Goal: Ask a question: Seek information or help from site administrators or community

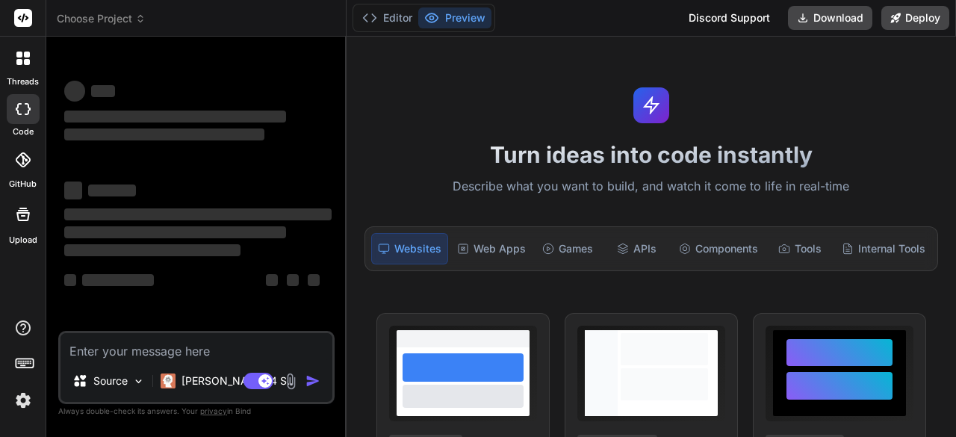
click at [26, 393] on img at bounding box center [22, 400] width 25 height 25
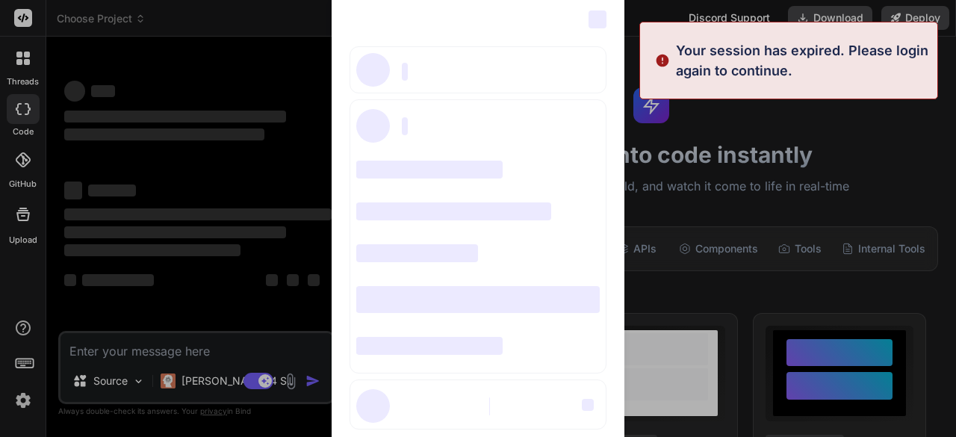
type textarea "x"
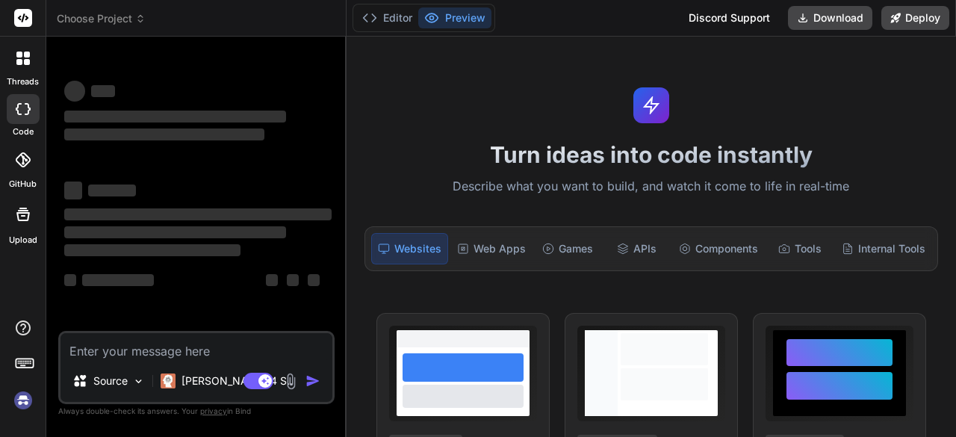
click at [24, 408] on img at bounding box center [22, 400] width 25 height 25
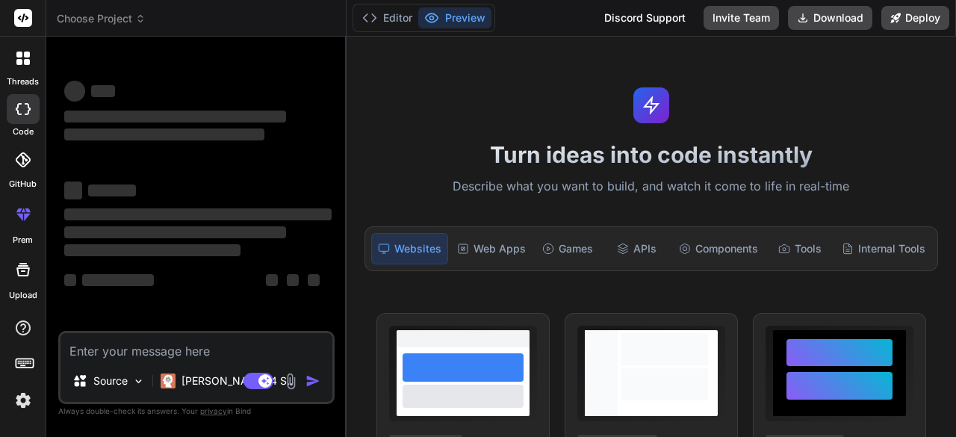
click at [25, 398] on img at bounding box center [22, 400] width 25 height 25
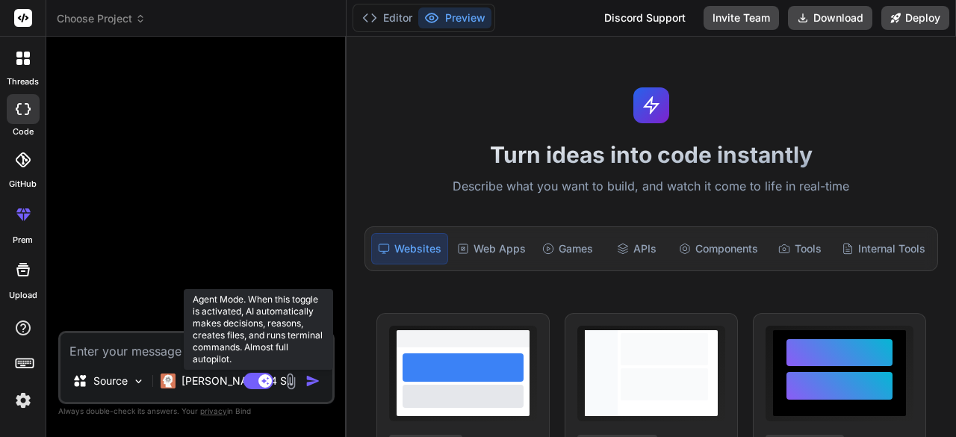
click at [261, 386] on rect at bounding box center [264, 380] width 13 height 13
type textarea "x"
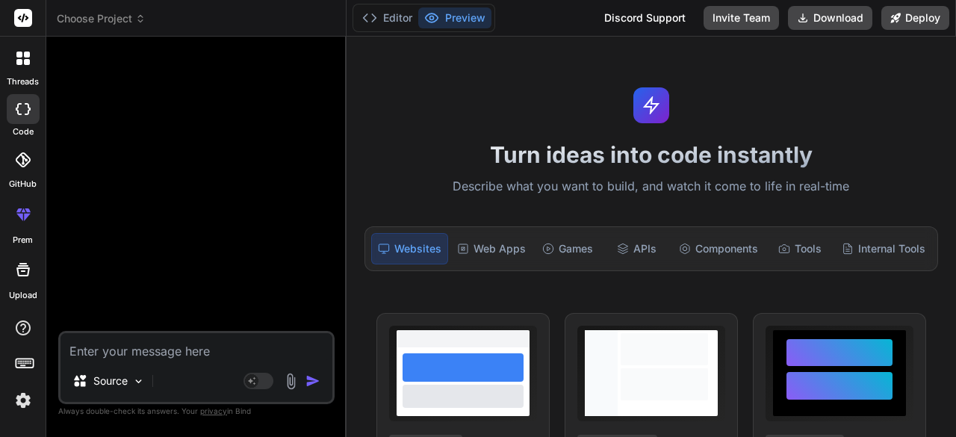
click at [143, 355] on textarea at bounding box center [196, 346] width 272 height 27
type textarea "p"
type textarea "x"
type textarea "pl"
type textarea "x"
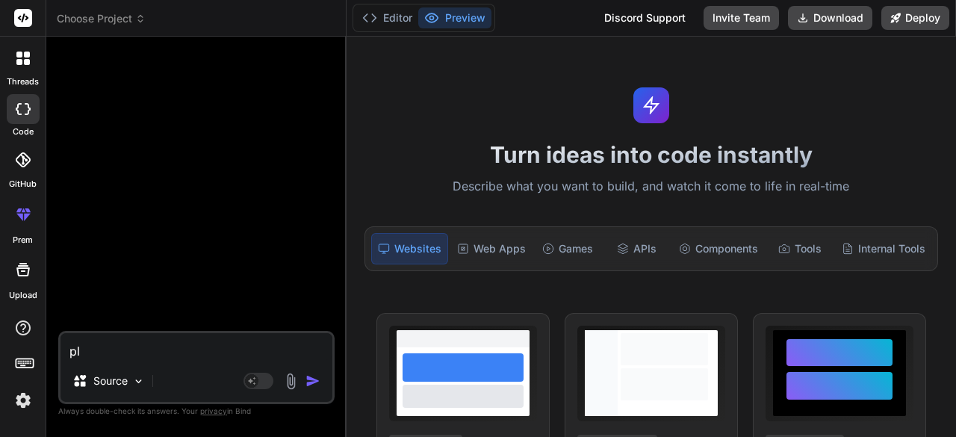
type textarea "ple"
type textarea "x"
type textarea "plea"
type textarea "x"
type textarea "pleas"
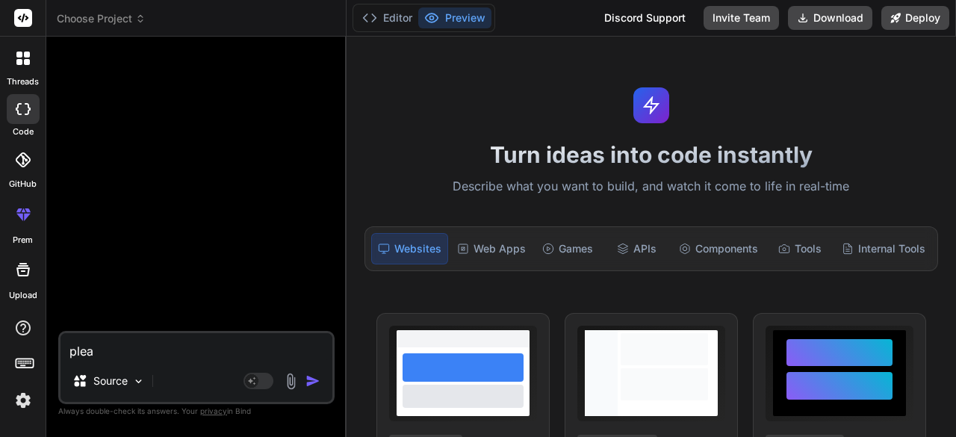
type textarea "x"
type textarea "please"
type textarea "x"
type textarea "please"
type textarea "x"
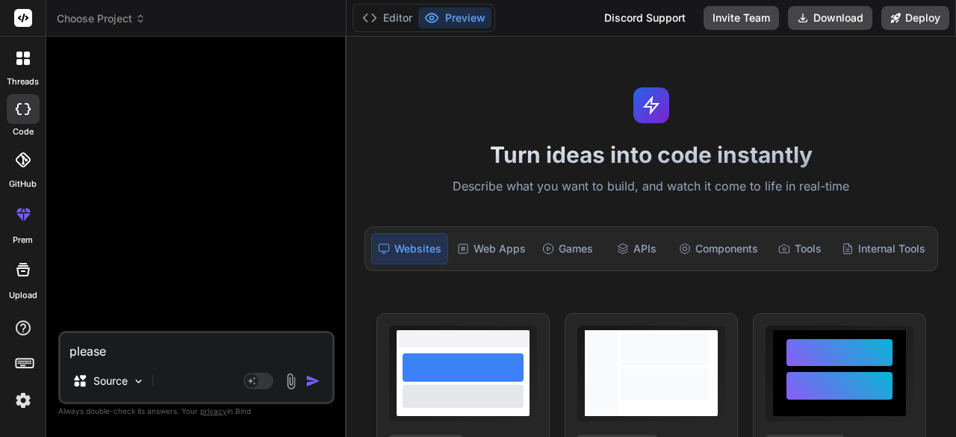
type textarea "please w"
type textarea "x"
type textarea "please wh"
type textarea "x"
type textarea "please wha"
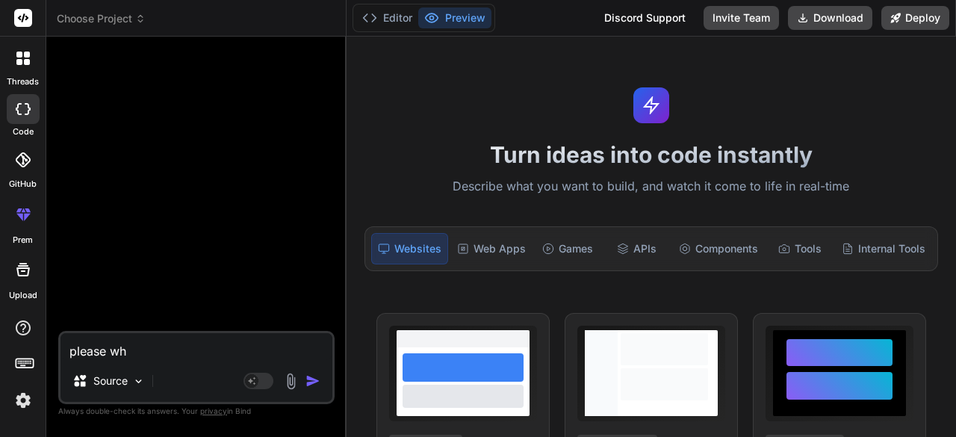
type textarea "x"
type textarea "please what"
type textarea "x"
type textarea "please what"
type textarea "x"
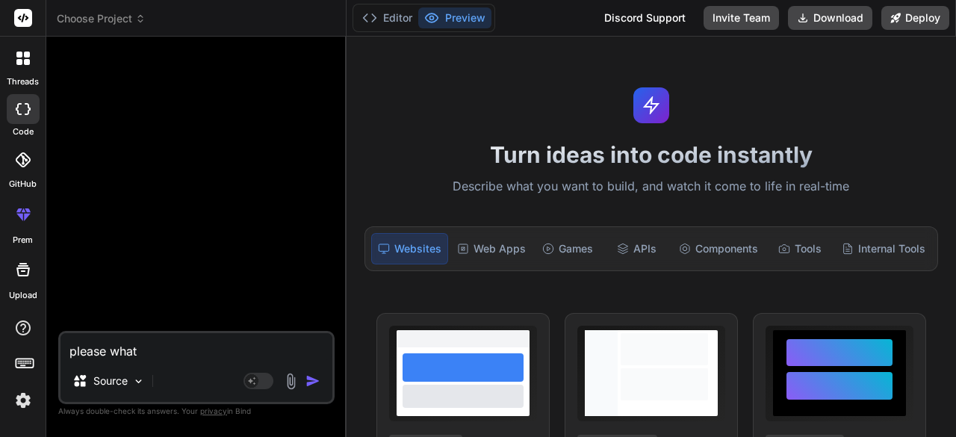
type textarea "please what"
type textarea "x"
type textarea "please wha"
type textarea "x"
type textarea "please wh"
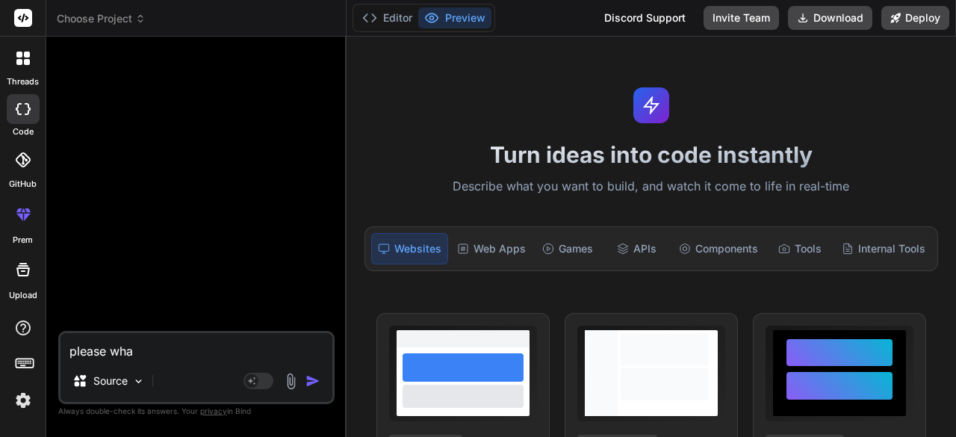
type textarea "x"
type textarea "please w"
type textarea "x"
type textarea "please"
type textarea "x"
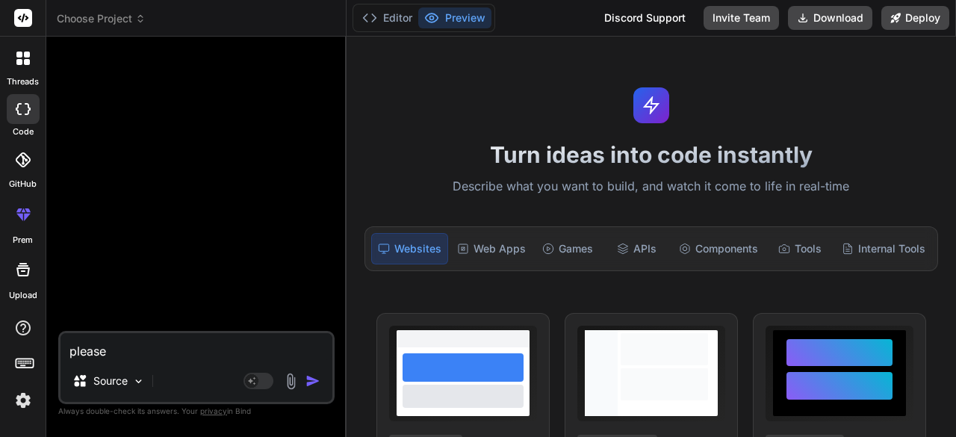
type textarea "please p"
type textarea "x"
type textarea "please pl"
type textarea "x"
type textarea "please ple"
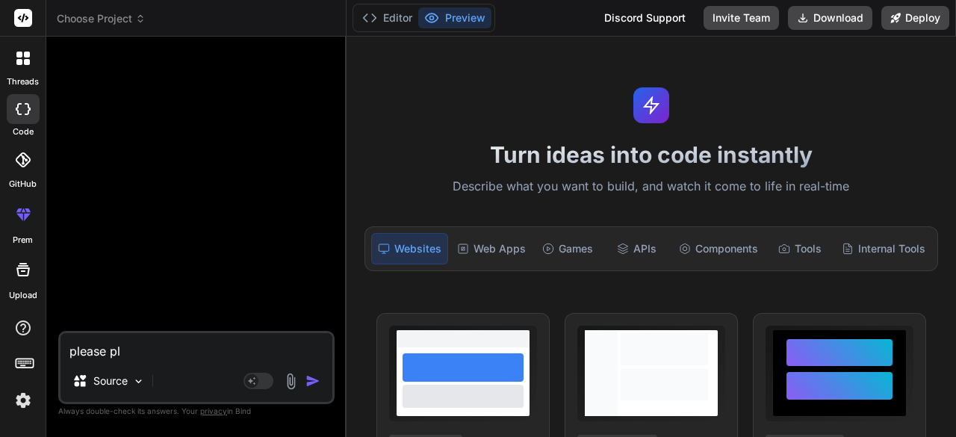
type textarea "x"
type textarea "please plea"
type textarea "x"
type textarea "please pleas"
type textarea "x"
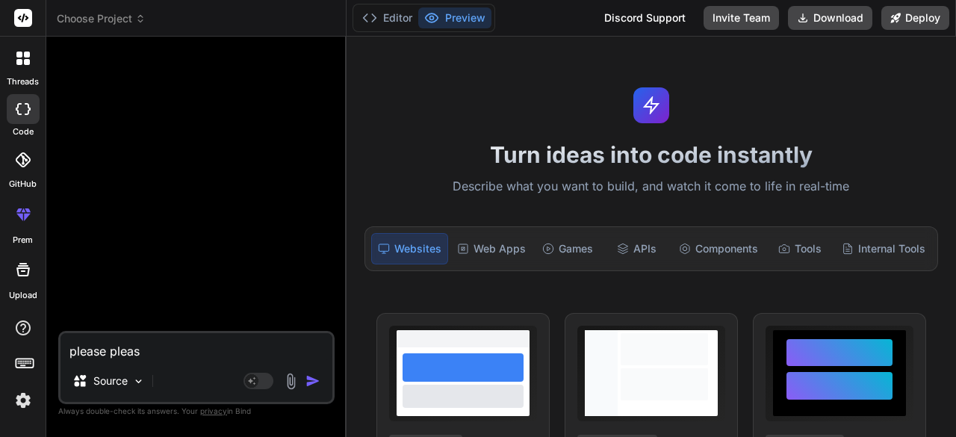
type textarea "please please"
type textarea "x"
type textarea "please please"
type textarea "x"
type textarea "please please h"
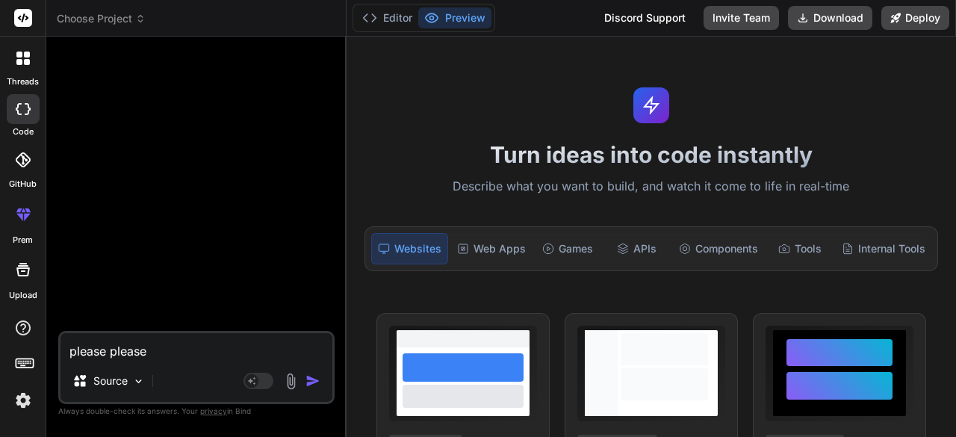
type textarea "x"
type textarea "please please he"
type textarea "x"
type textarea "please please hel"
type textarea "x"
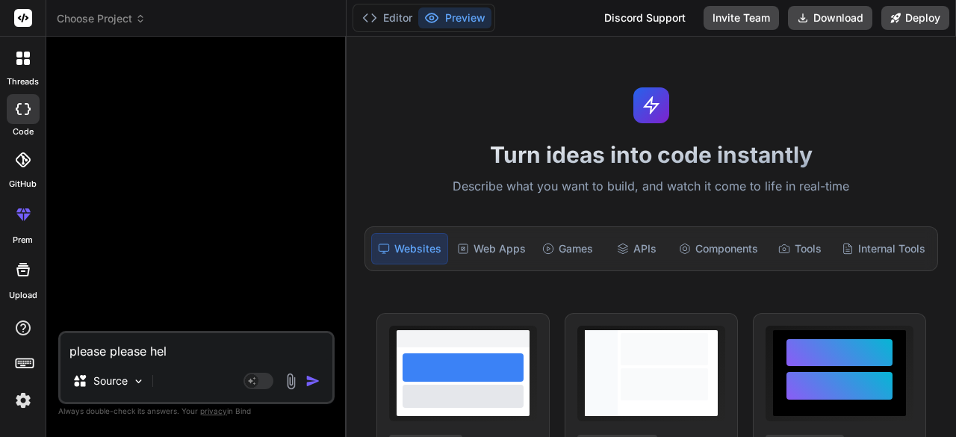
type textarea "please please help"
type textarea "x"
type textarea "please please help"
type textarea "x"
type textarea "please please help m"
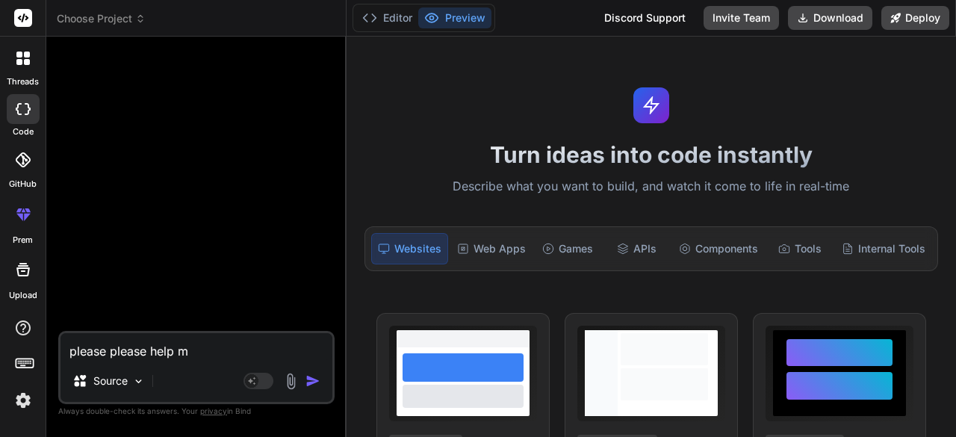
type textarea "x"
type textarea "please please help me"
type textarea "x"
type textarea "please please help me"
type textarea "x"
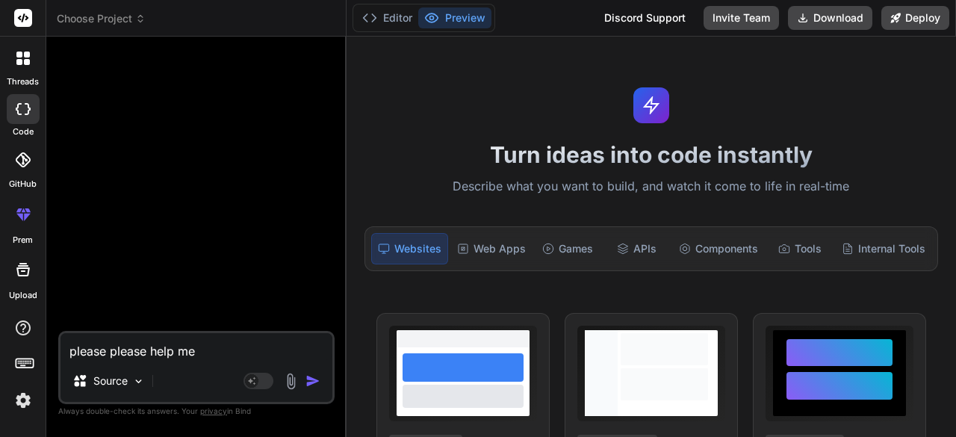
type textarea "please please help me r"
type textarea "x"
type textarea "please please help me ru"
type textarea "x"
type textarea "please please help me run"
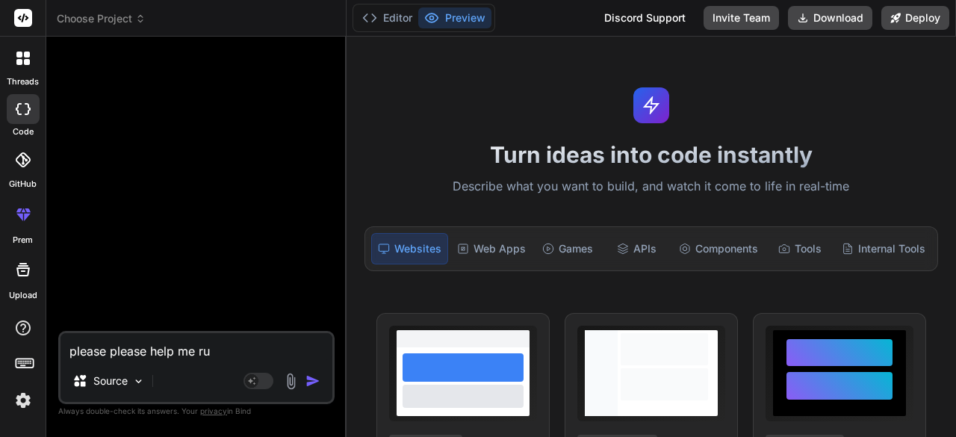
type textarea "x"
type textarea "please please help me run"
type textarea "x"
type textarea "please please help me run a"
type textarea "x"
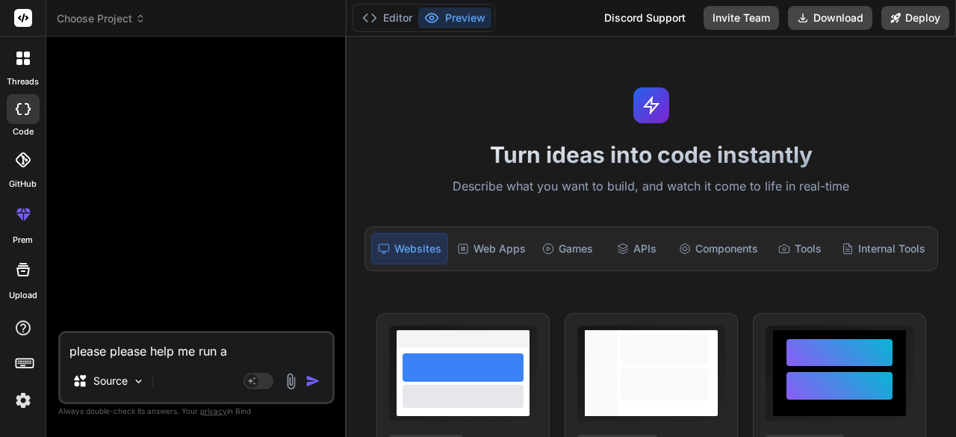
type textarea "please please help me run a"
type textarea "x"
type textarea "please please help me run a d"
type textarea "x"
type textarea "please please help me run a de"
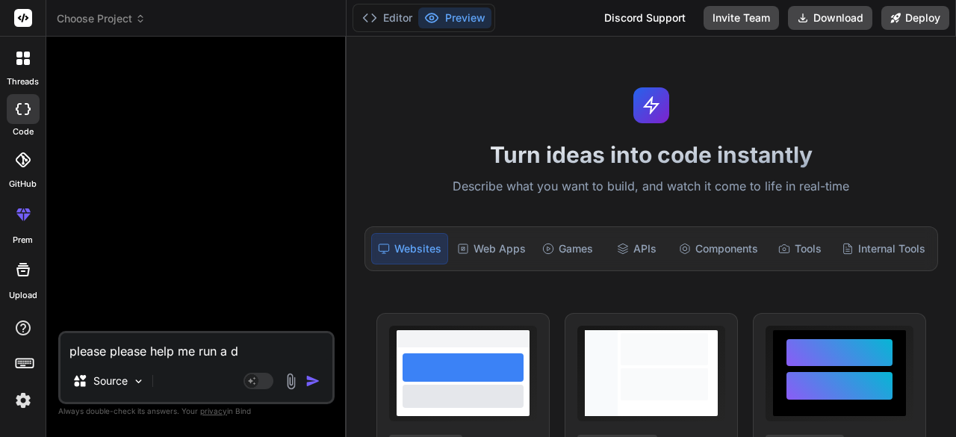
type textarea "x"
type textarea "please please help me run a dee"
type textarea "x"
type textarea "please please help me run a deep"
type textarea "x"
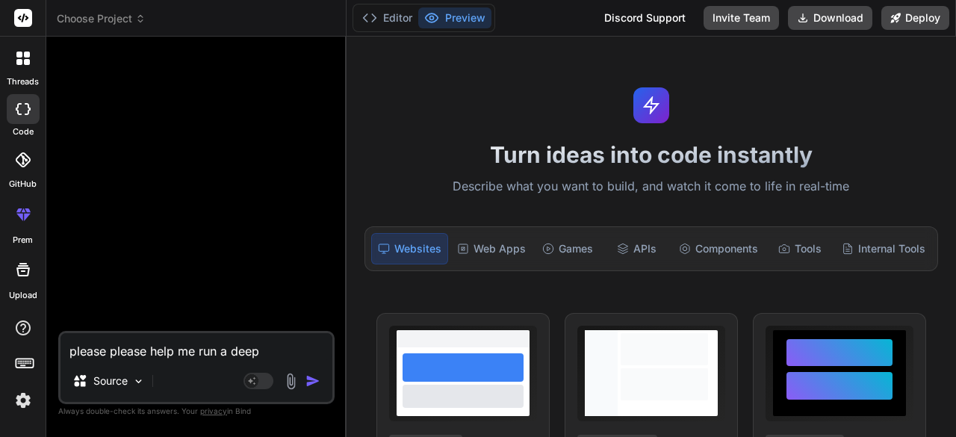
type textarea "please please help me run a deep"
type textarea "x"
type textarea "please please help me run a deep t"
type textarea "x"
type textarea "please please help me run a deep th"
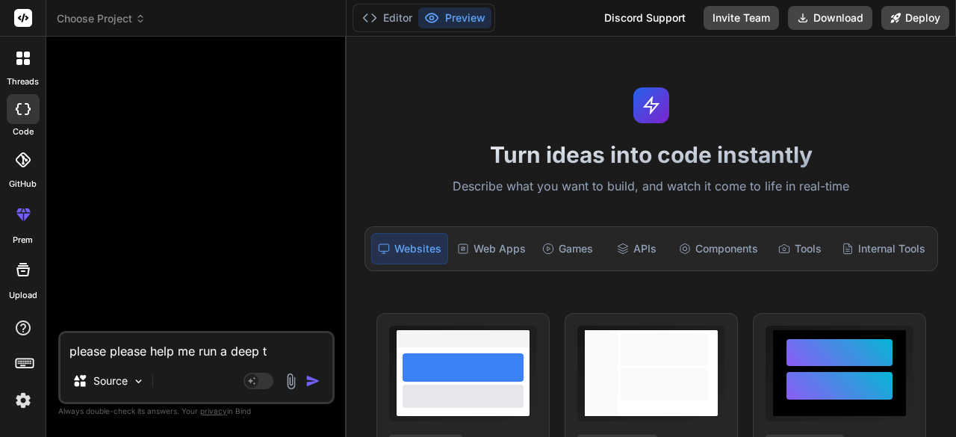
type textarea "x"
type textarea "please please help me run a deep thi"
type textarea "x"
type textarea "please please help me run a deep thin"
type textarea "x"
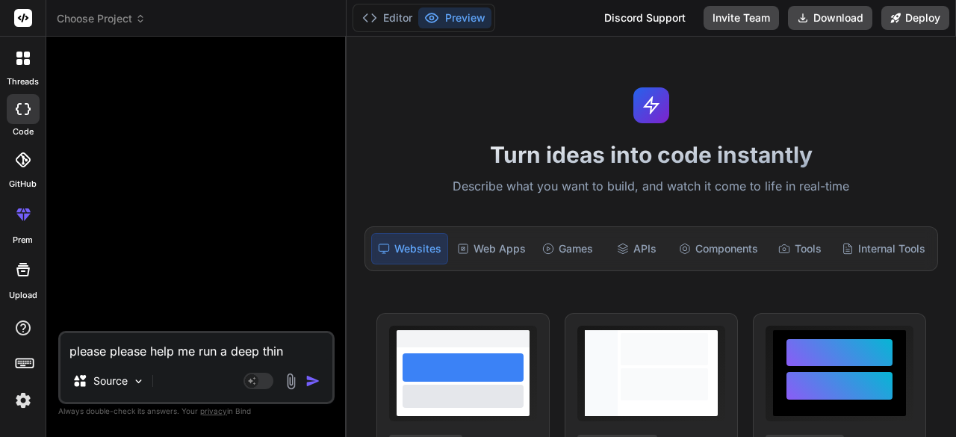
type textarea "please please help me run a deep think"
type textarea "x"
type textarea "please please help me run a deep think"
type textarea "x"
type textarea "please please help me run a deep think a"
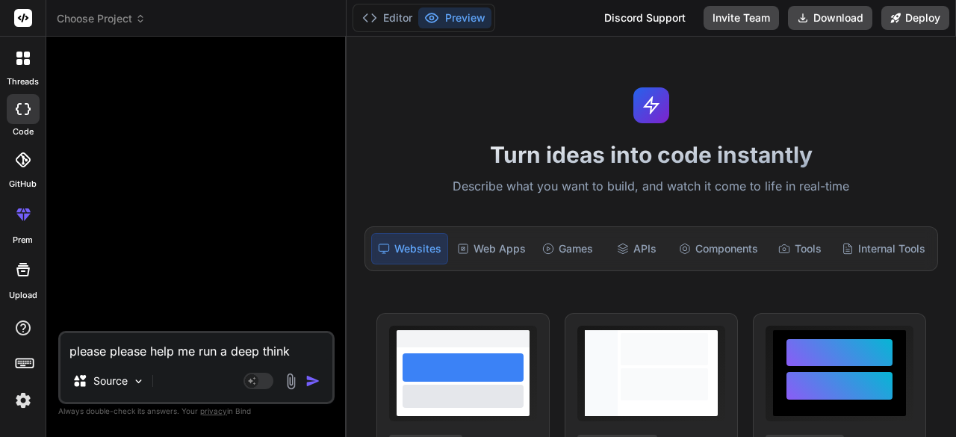
type textarea "x"
type textarea "please please help me run a deep think an"
type textarea "x"
type textarea "please please help me run a deep think and"
type textarea "x"
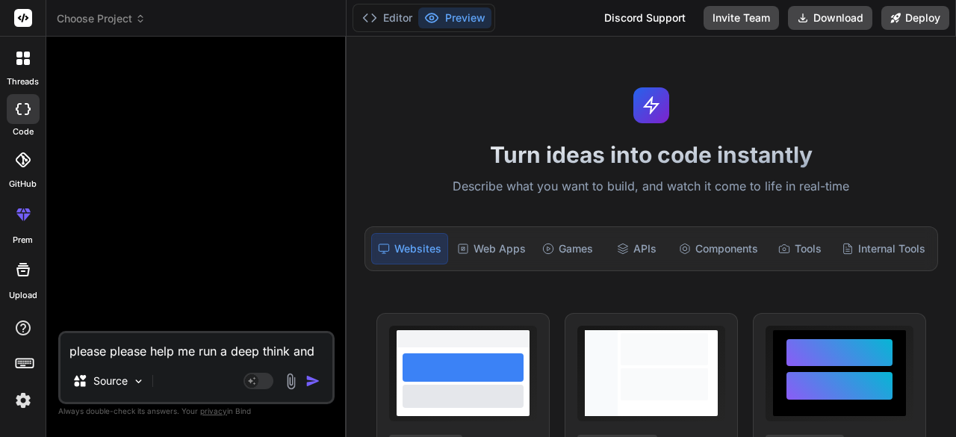
type textarea "please please help me run a deep think and"
type textarea "x"
type textarea "please please help me run a deep think and a"
type textarea "x"
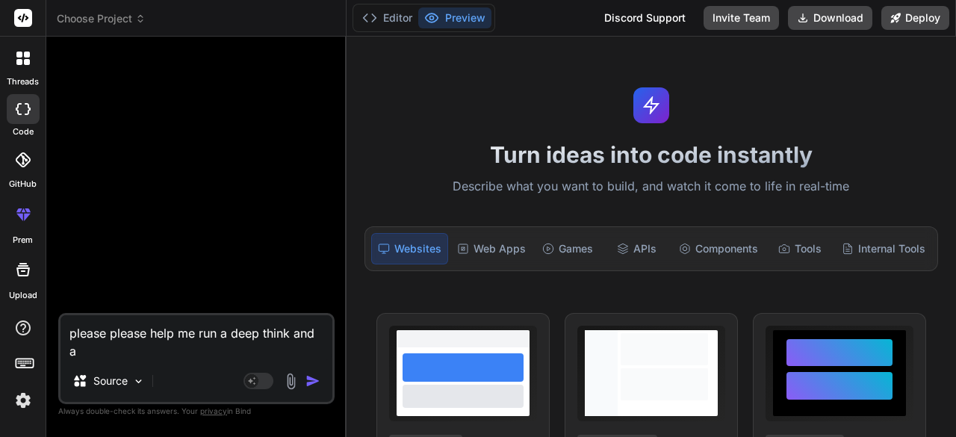
type textarea "please please help me run a deep think and an"
type textarea "x"
type textarea "please please help me run a deep think and ana"
type textarea "x"
type textarea "please please help me run a deep think and anal"
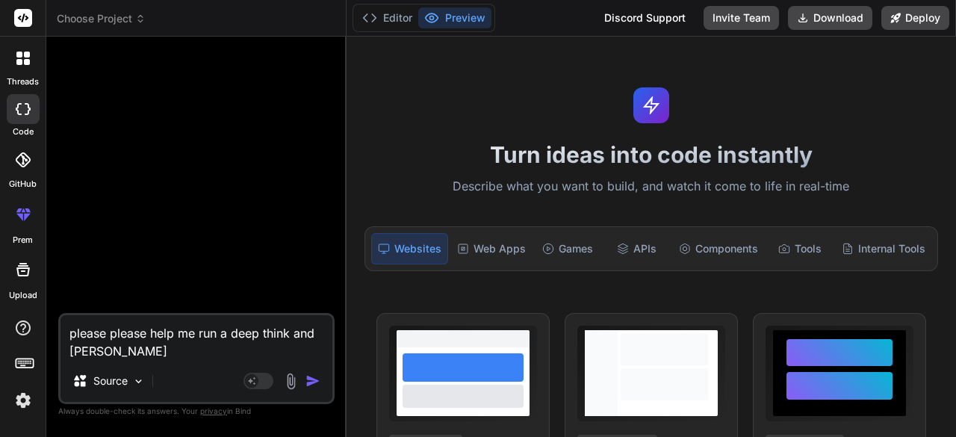
type textarea "x"
type textarea "please please help me run a deep think and analy"
type textarea "x"
type textarea "please please help me run a deep think and analys"
type textarea "x"
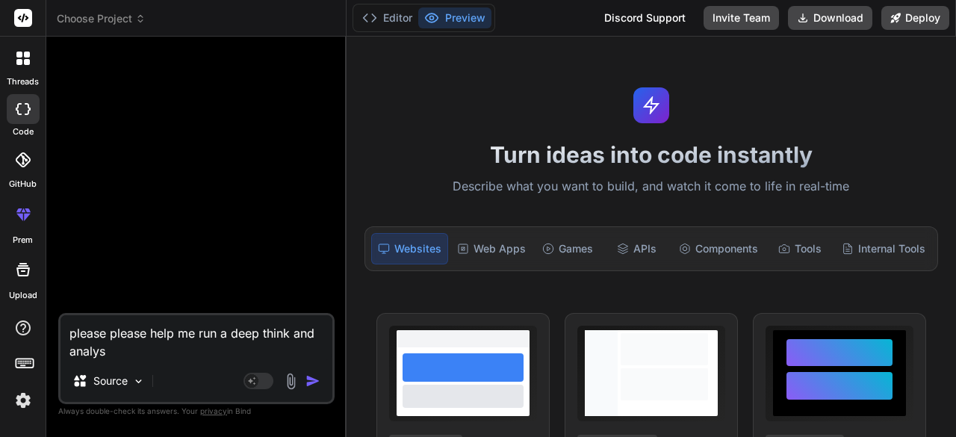
type textarea "please please help me run a deep think and analysi"
type textarea "x"
type textarea "please please help me run a deep think and analysis"
type textarea "x"
type textarea "please please help me run a deep think and analysis"
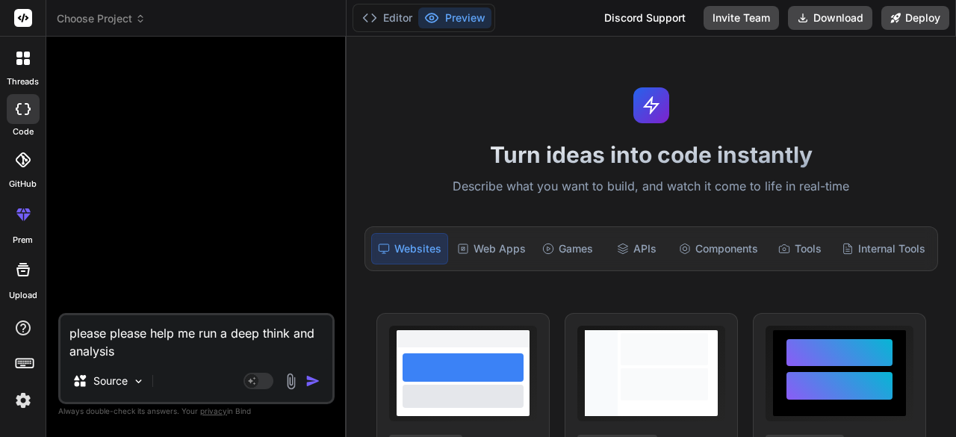
type textarea "x"
type textarea "please please help me run a deep think and analysis i"
type textarea "x"
type textarea "please please help me run a deep think and analysis i"
type textarea "x"
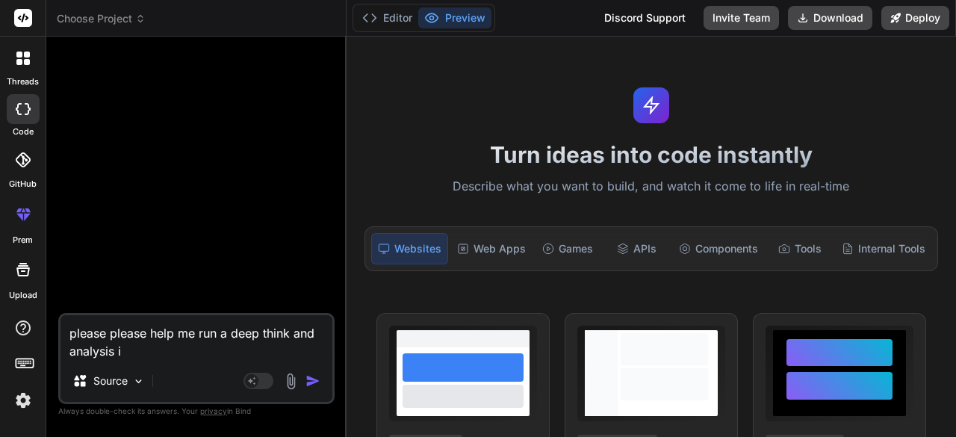
type textarea "please please help me run a deep think and analysis i a"
type textarea "x"
type textarea "please please help me run a deep think and analysis i am"
type textarea "x"
type textarea "please please help me run a deep think and analysis i am"
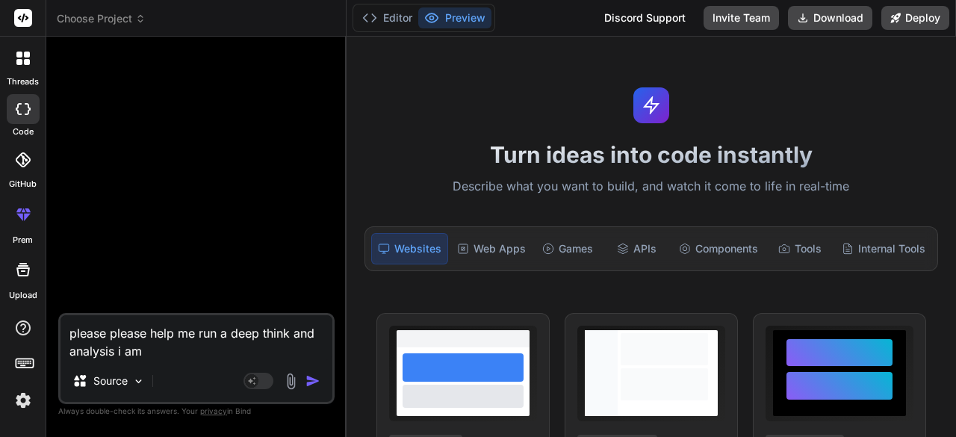
type textarea "x"
type textarea "please please help me run a deep think and analysis i am t"
type textarea "x"
type textarea "please please help me run a deep think and analysis i am tr"
type textarea "x"
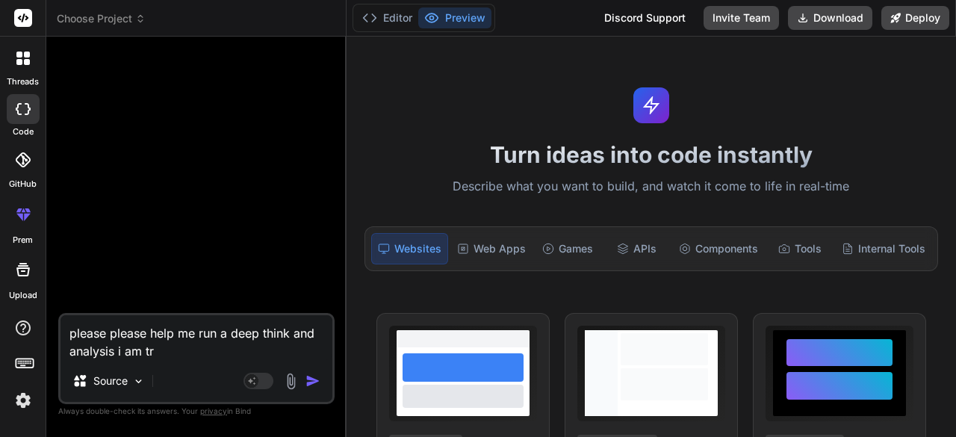
type textarea "please please help me run a deep think and analysis i am try"
type textarea "x"
type textarea "please please help me run a deep think and analysis i am tryi"
type textarea "x"
type textarea "please please help me run a deep think and analysis i am tryin"
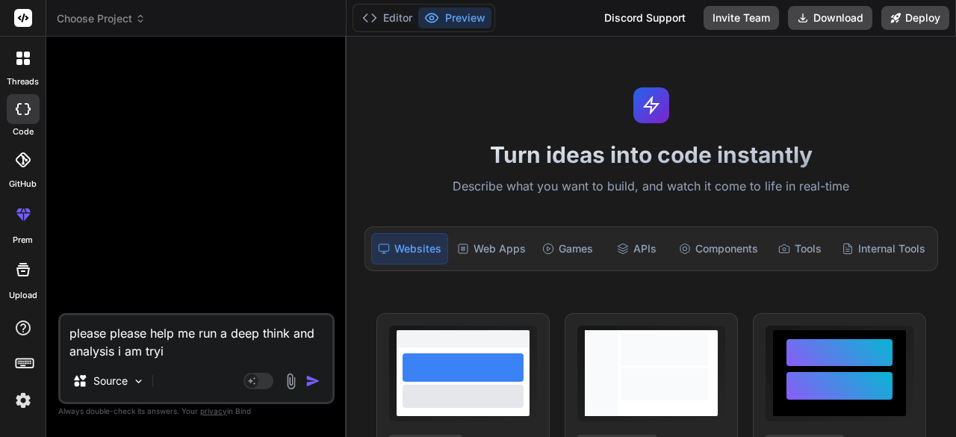
type textarea "x"
type textarea "please please help me run a deep think and analysis i am trying"
type textarea "x"
type textarea "please please help me run a deep think and analysis i am trying"
type textarea "x"
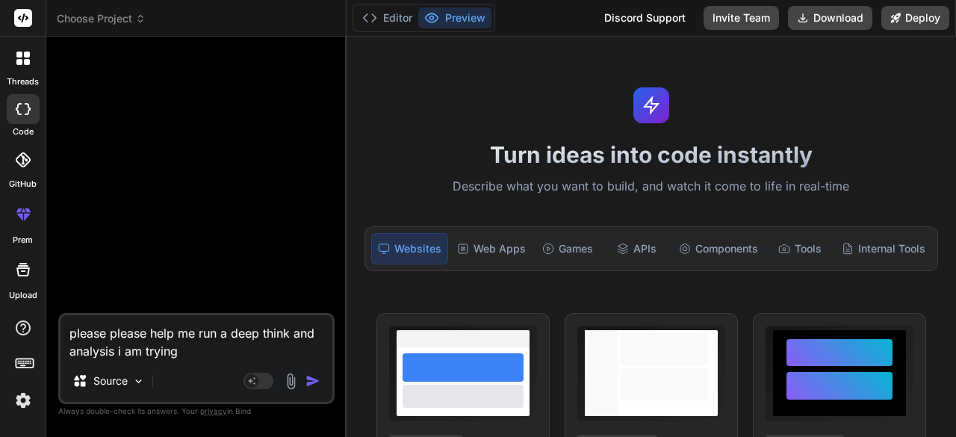
type textarea "please please help me run a deep think and analysis i am trying t"
type textarea "x"
type textarea "please please help me run a deep think and analysis i am trying to"
type textarea "x"
type textarea "please please help me run a deep think and analysis i am trying to"
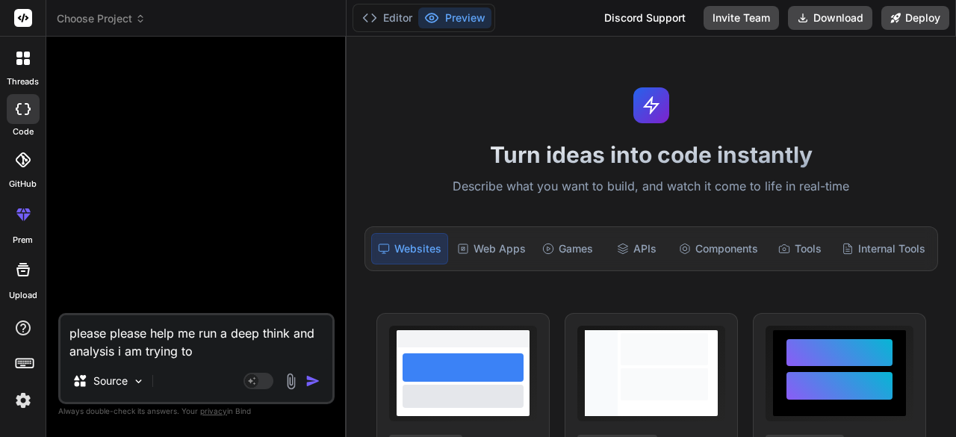
type textarea "x"
type textarea "please please help me run a deep think and analysis i am trying to"
type textarea "x"
type textarea "please please help me run a deep think and analysis i am trying t"
type textarea "x"
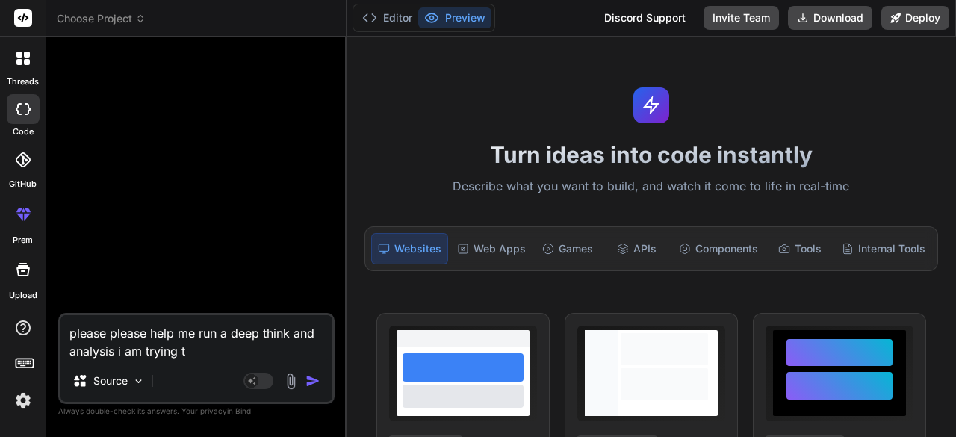
type textarea "please please help me run a deep think and analysis i am trying"
type textarea "x"
type textarea "please please help me run a deep think and analysis i am trying"
type textarea "x"
type textarea "please please help me run a deep think and analysis i am tryin"
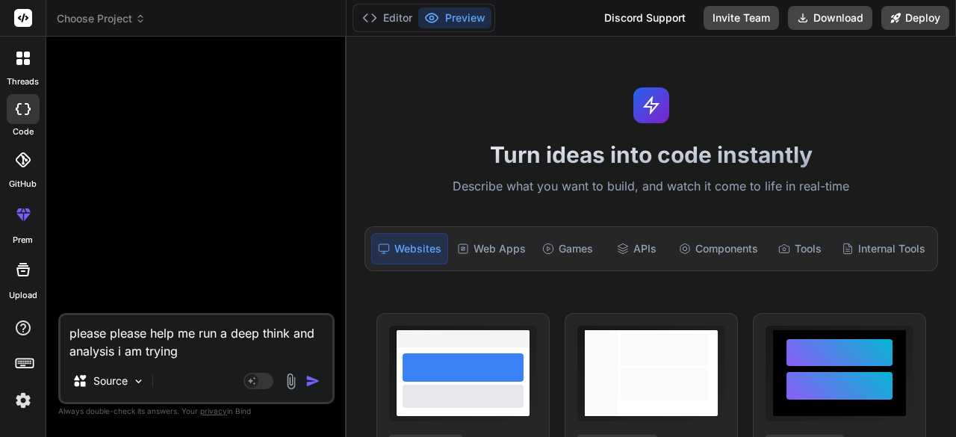
type textarea "x"
type textarea "please please help me run a deep think and analysis i am tryi"
type textarea "x"
type textarea "please please help me run a deep think and analysis i am try"
type textarea "x"
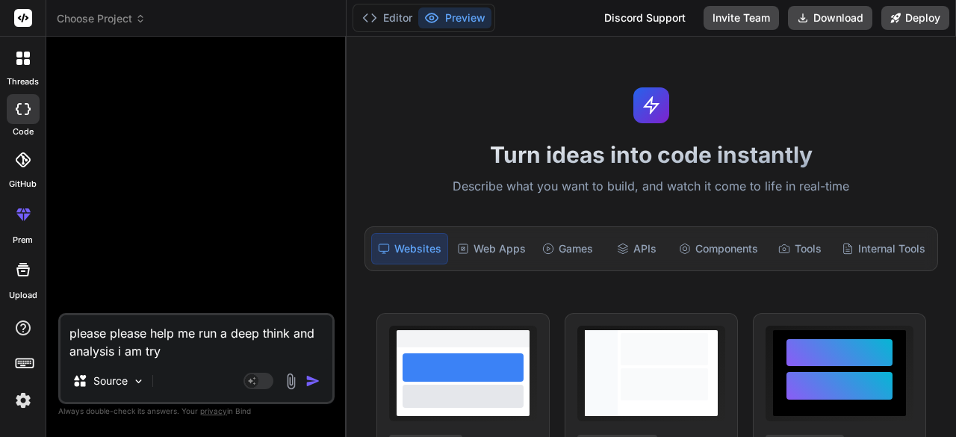
type textarea "please please help me run a deep think and analysis i am tr"
type textarea "x"
type textarea "please please help me run a deep think and analysis i am t"
type textarea "x"
type textarea "please please help me run a deep think and analysis i am"
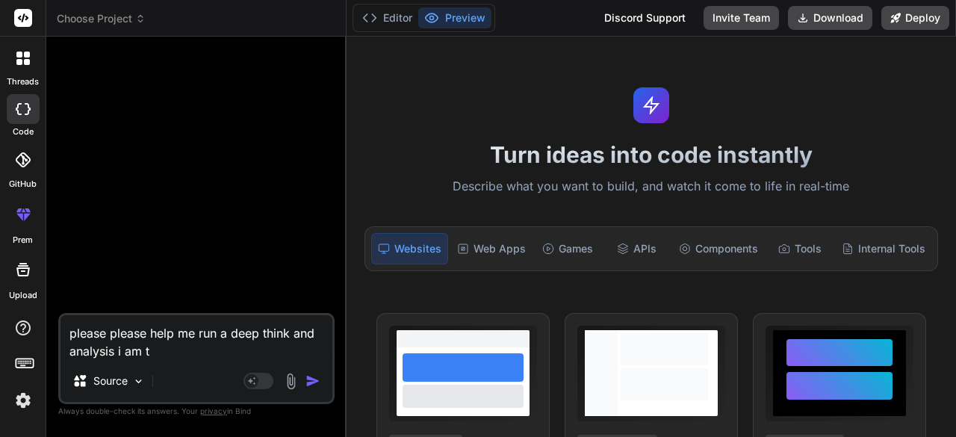
type textarea "x"
type textarea "please please help me run a deep think and analysis i am"
type textarea "x"
type textarea "please please help me run a deep think and analysis i a"
type textarea "x"
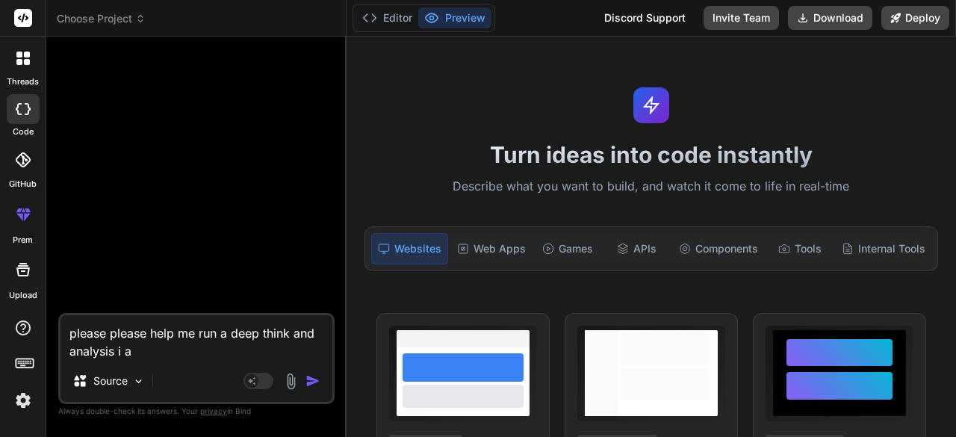
type textarea "please please help me run a deep think and analysis i"
type textarea "x"
type textarea "please please help me run a deep think and analysis i"
type textarea "x"
type textarea "please please help me run a deep think and analysis"
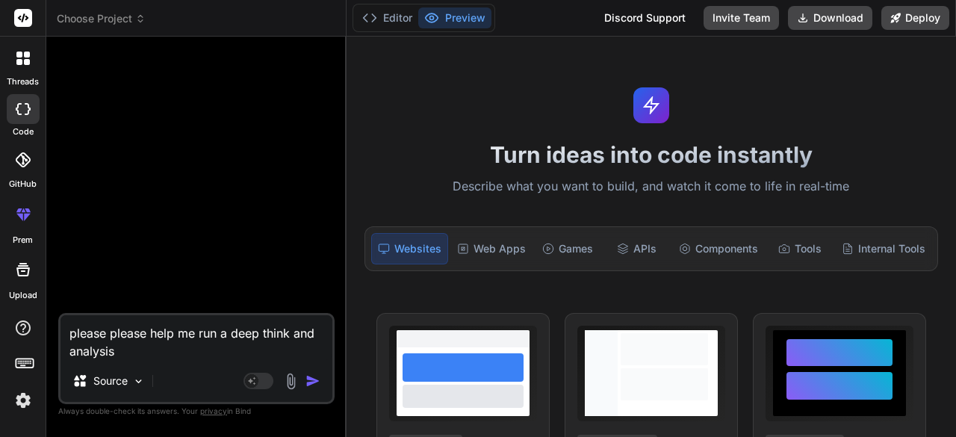
type textarea "x"
type textarea "please please help me run a deep think and analysis a"
type textarea "x"
type textarea "please please help me run a deep think and analysis an"
type textarea "x"
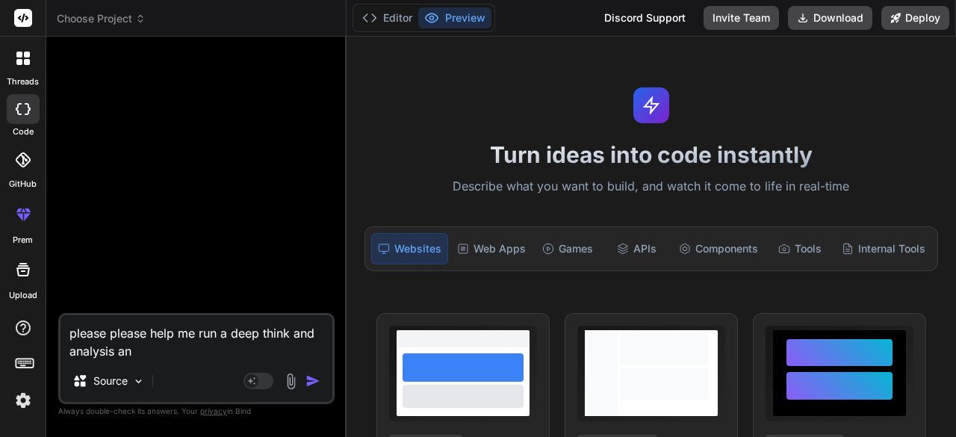
type textarea "please please help me run a deep think and analysis any"
type textarea "x"
type textarea "please please help me run a deep think and analysis anyt"
type textarea "x"
type textarea "please please help me run a deep think and analysis anyti"
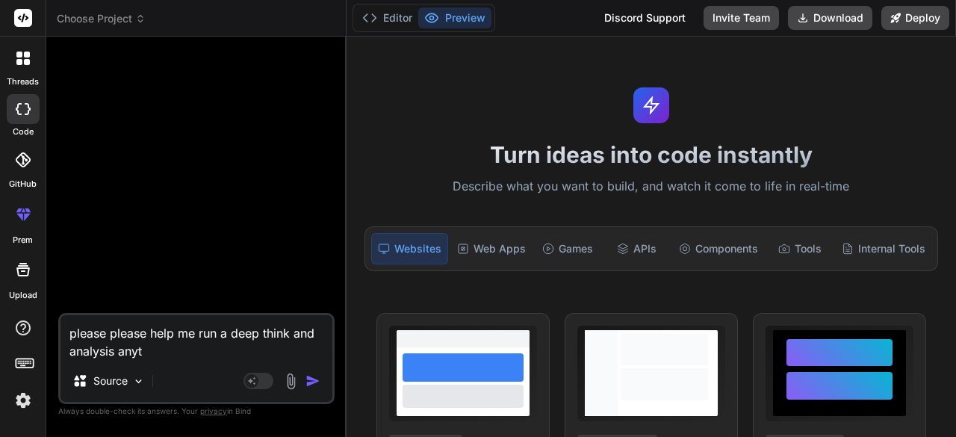
type textarea "x"
type textarea "please please help me run a deep think and analysis anytim"
type textarea "x"
type textarea "please please help me run a deep think and analysis anytime"
type textarea "x"
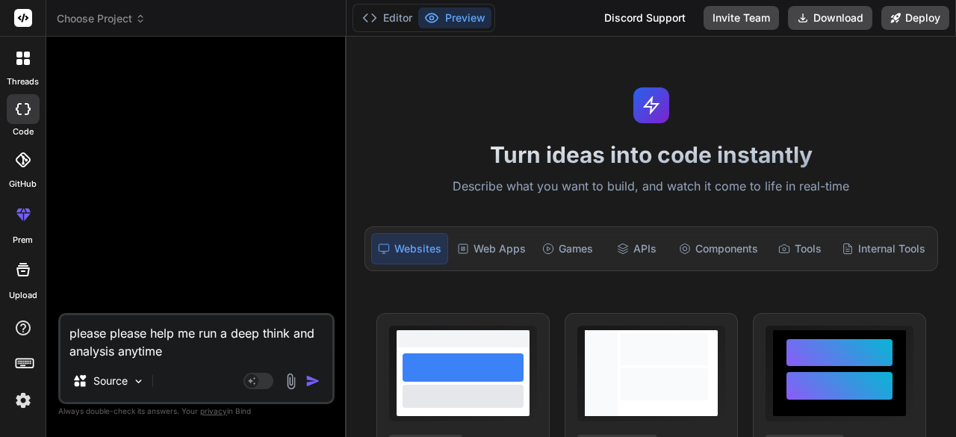
type textarea "please please help me run a deep think and analysis anytime"
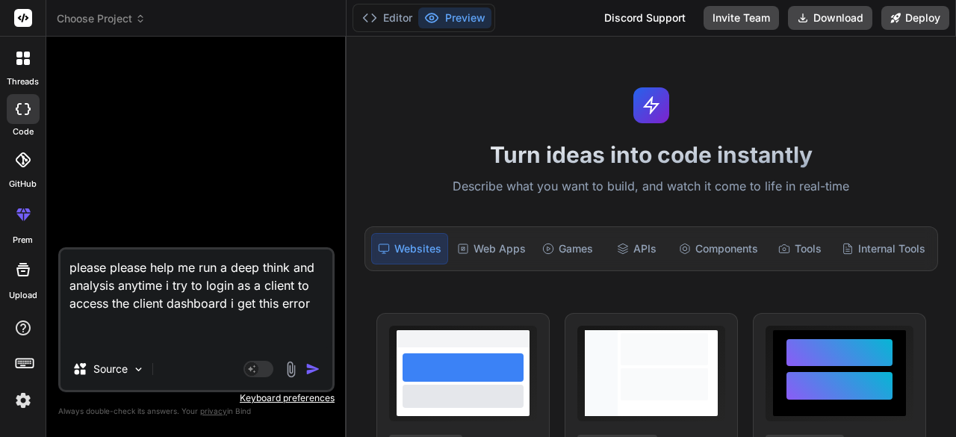
paste textarea "🚨 Server Error: TypeError: C:\Users\HP\Downloads\project-bolt-github-8p7p8e2a\p…"
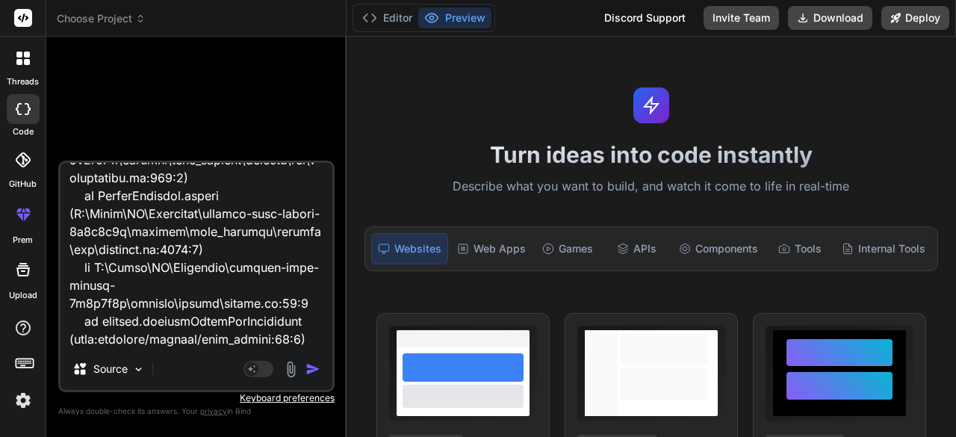
scroll to position [9411, 0]
click at [308, 340] on textarea at bounding box center [196, 255] width 272 height 185
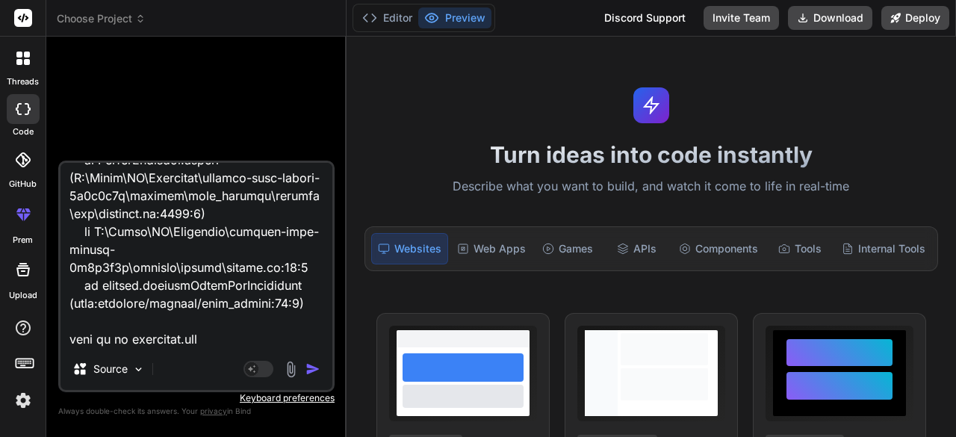
scroll to position [9464, 0]
paste textarea "<%- include('../partials/header') %> <div class="container" style="padding: 2re…"
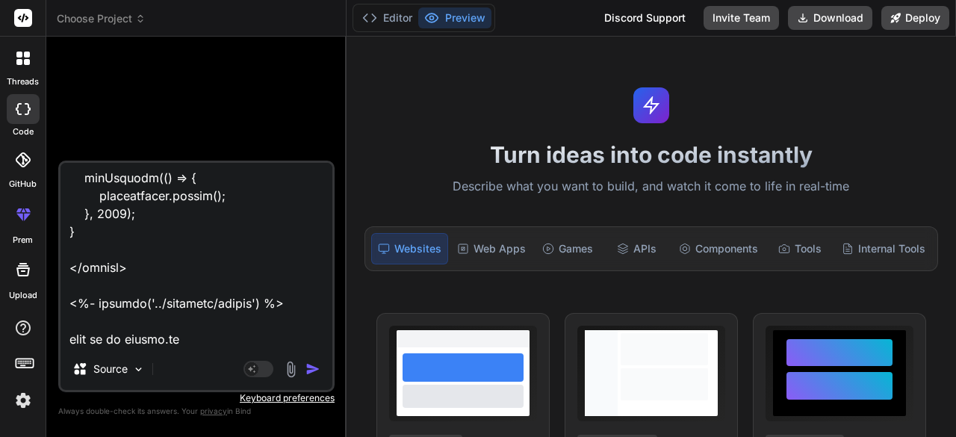
scroll to position [16578, 0]
paste textarea "const express = require('express'); const mongoose = require('mongoose'); const…"
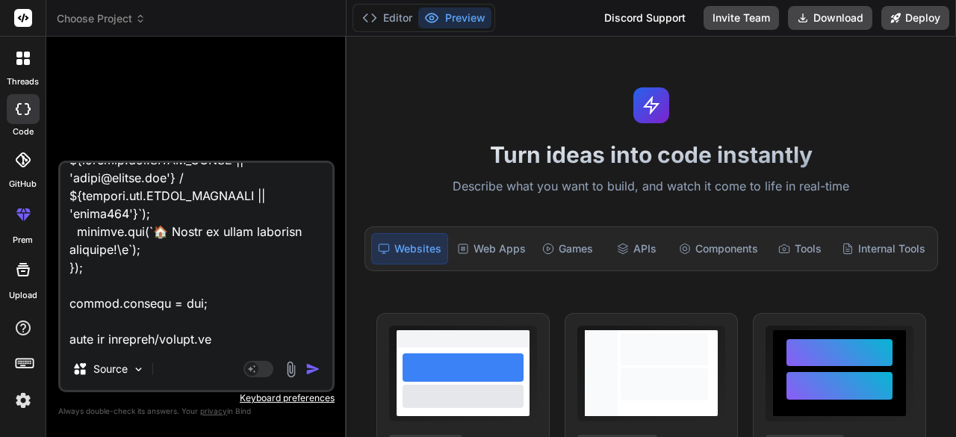
scroll to position [19571, 0]
click at [103, 340] on textarea at bounding box center [196, 255] width 272 height 185
paste textarea "const express = require('express'); const router = express.Router(); const { is…"
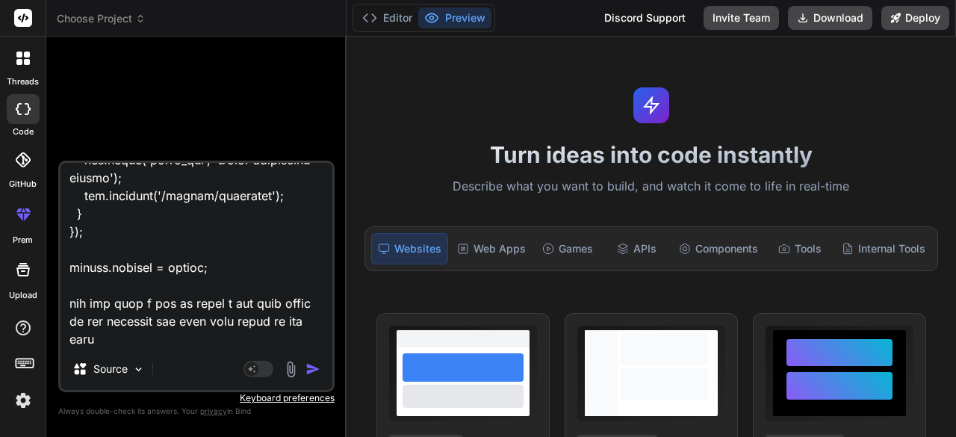
scroll to position [23728, 0]
paste textarea "⚠️ Server Error Something went wrong We're experiencing some technical difficul…"
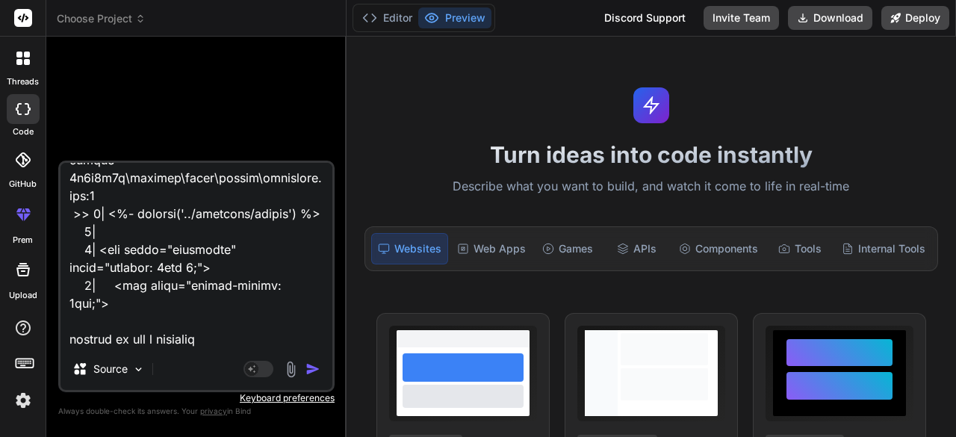
scroll to position [24066, 0]
click at [249, 316] on textarea at bounding box center [196, 255] width 272 height 185
click at [312, 366] on img "button" at bounding box center [312, 368] width 15 height 15
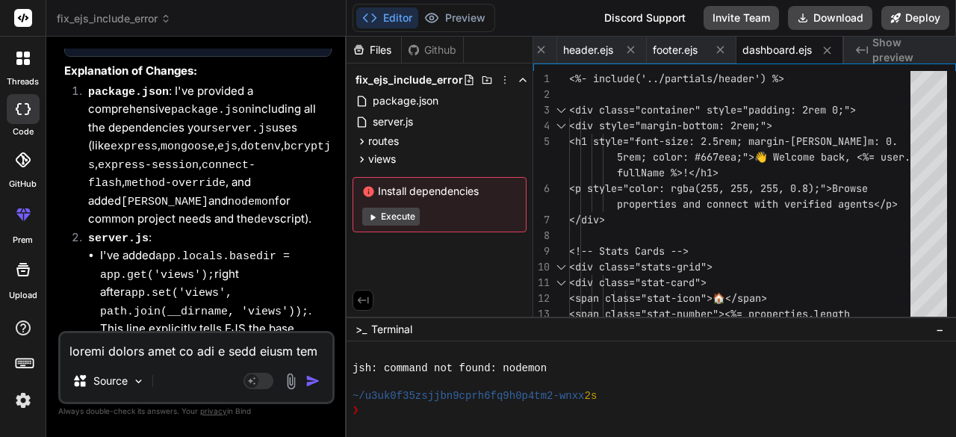
scroll to position [14030, 0]
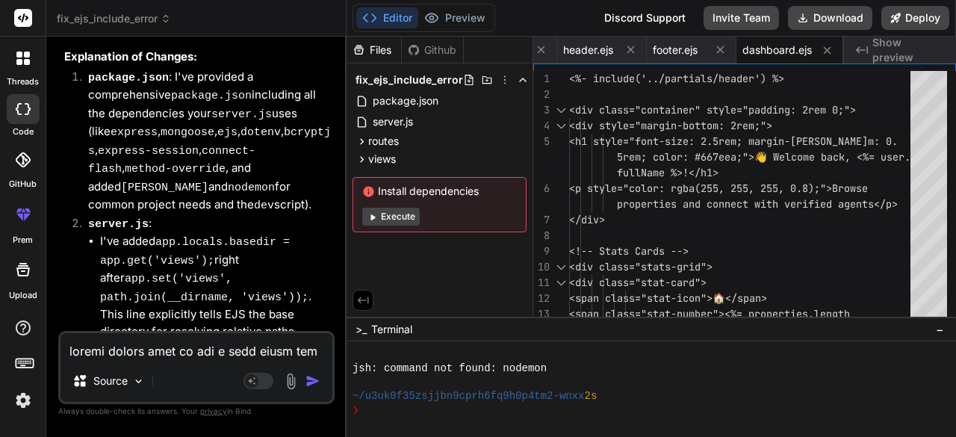
copy code "rm -rf node_modules package-lock.json"
drag, startPoint x: 99, startPoint y: 184, endPoint x: 327, endPoint y: 184, distance: 227.7
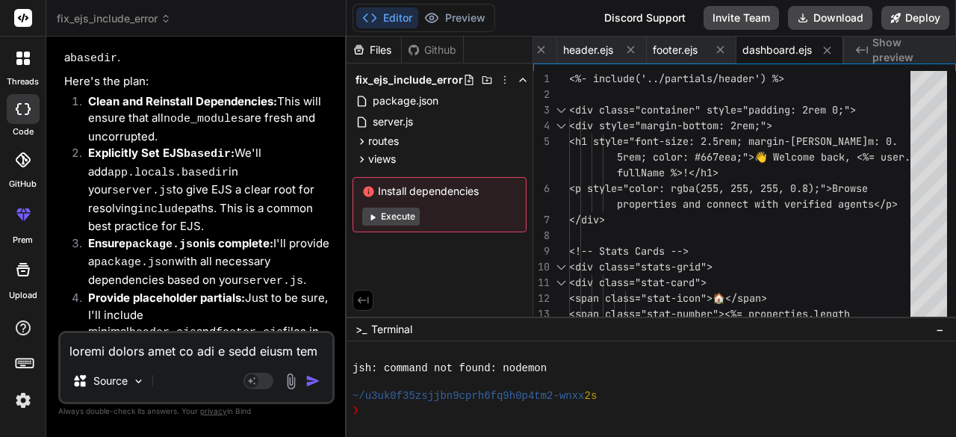
scroll to position [13318, 0]
click at [400, 123] on span "server.js" at bounding box center [392, 122] width 43 height 18
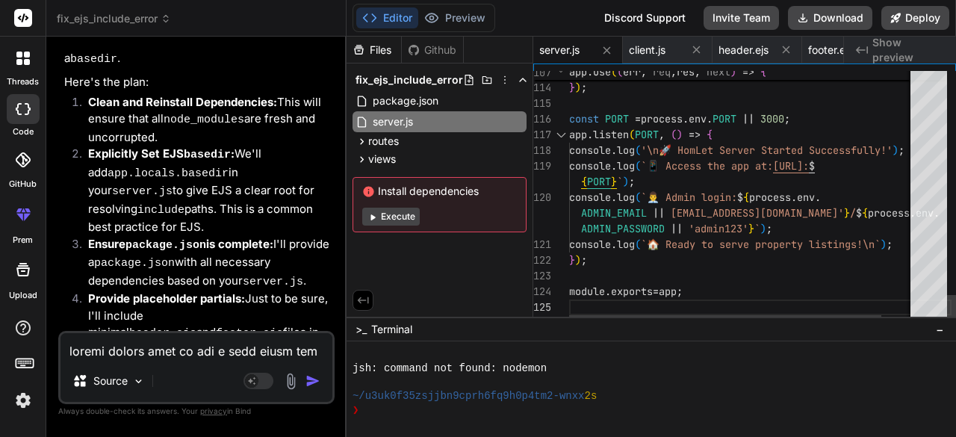
scroll to position [0, 0]
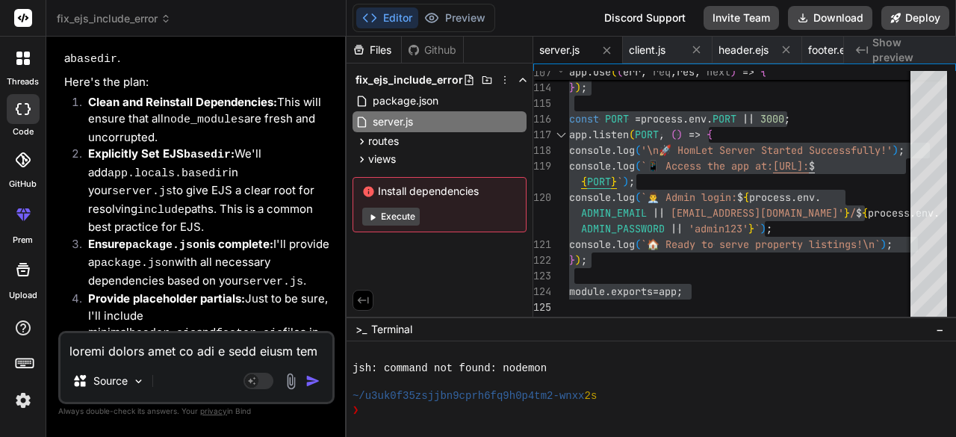
click at [397, 140] on span "routes" at bounding box center [383, 141] width 31 height 15
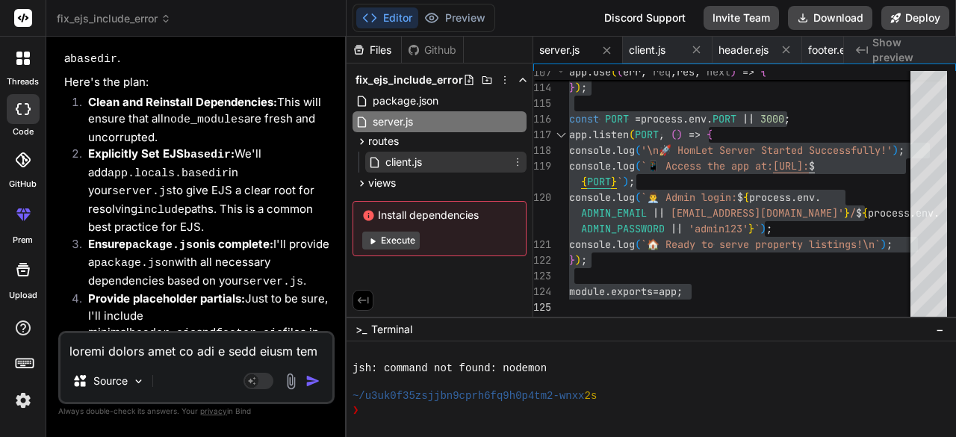
click at [403, 162] on span "client.js" at bounding box center [404, 162] width 40 height 18
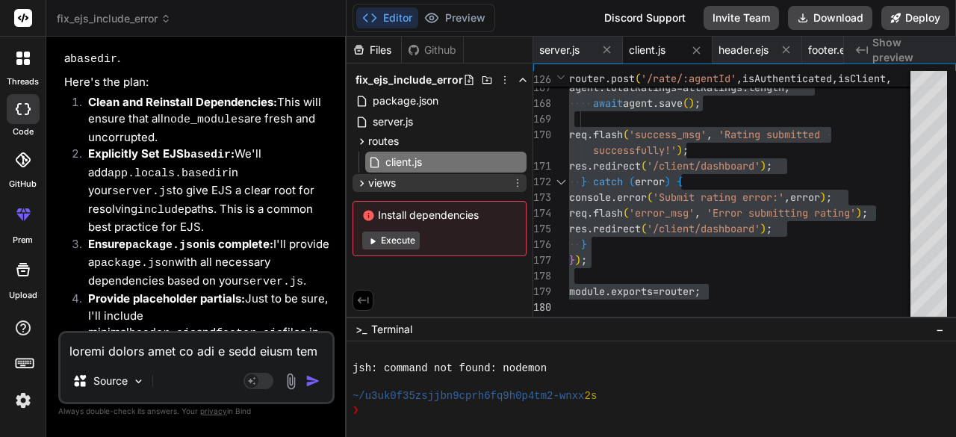
click at [399, 182] on div "views" at bounding box center [439, 183] width 174 height 18
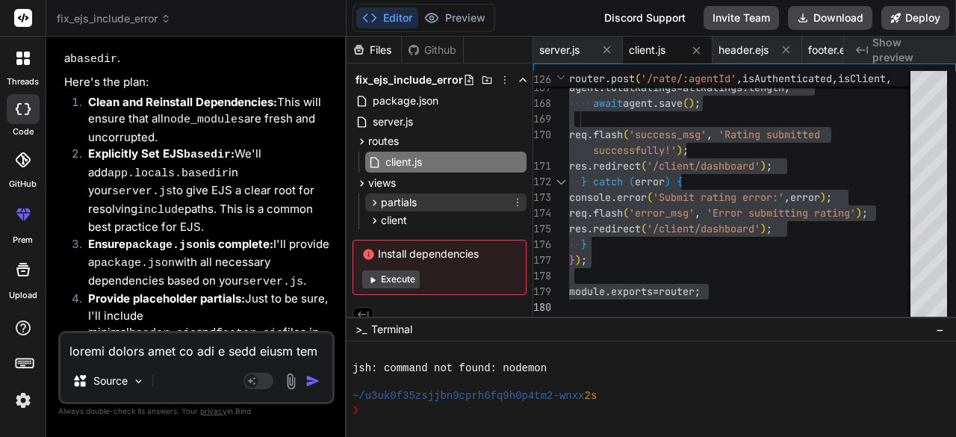
click at [405, 202] on span "partials" at bounding box center [399, 202] width 36 height 15
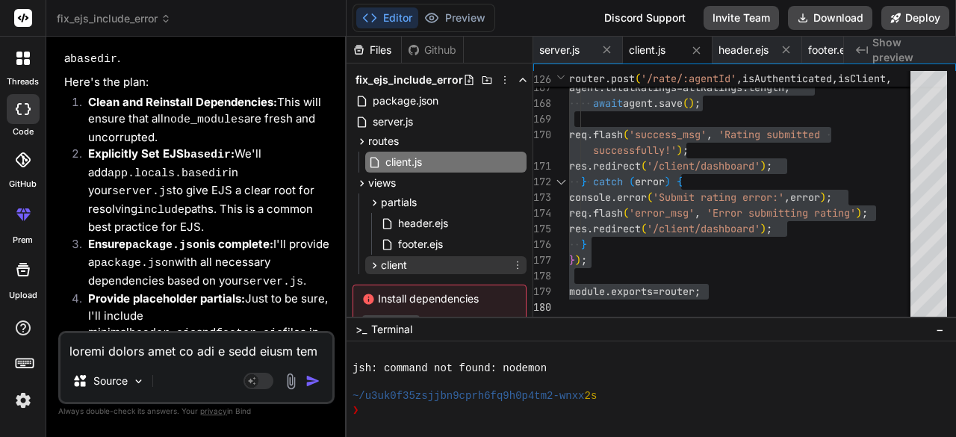
click at [393, 262] on span "client" at bounding box center [394, 265] width 26 height 15
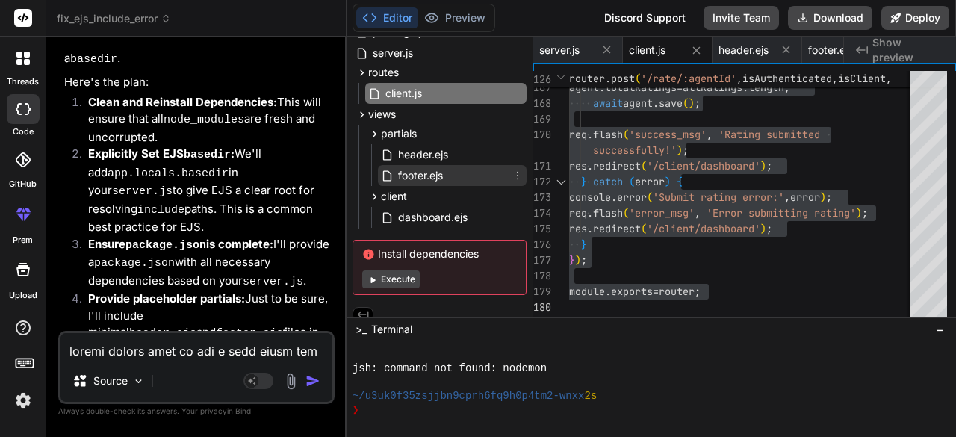
scroll to position [72, 0]
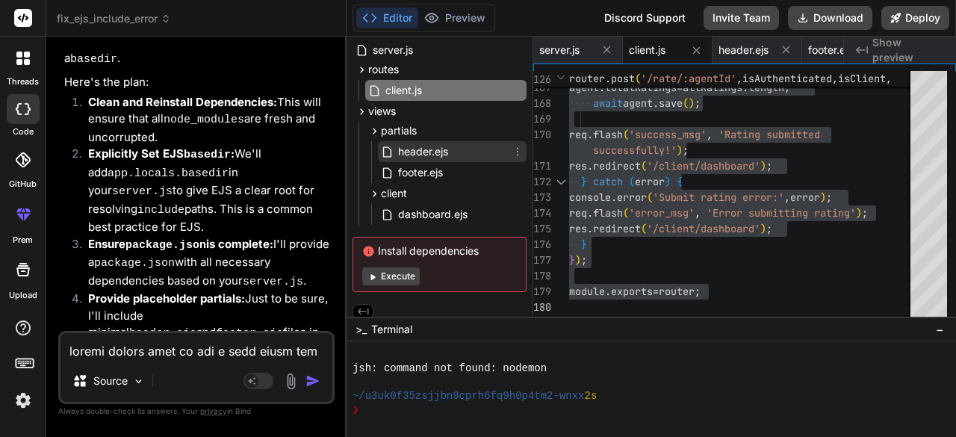
click at [429, 147] on span "header.ejs" at bounding box center [422, 152] width 53 height 18
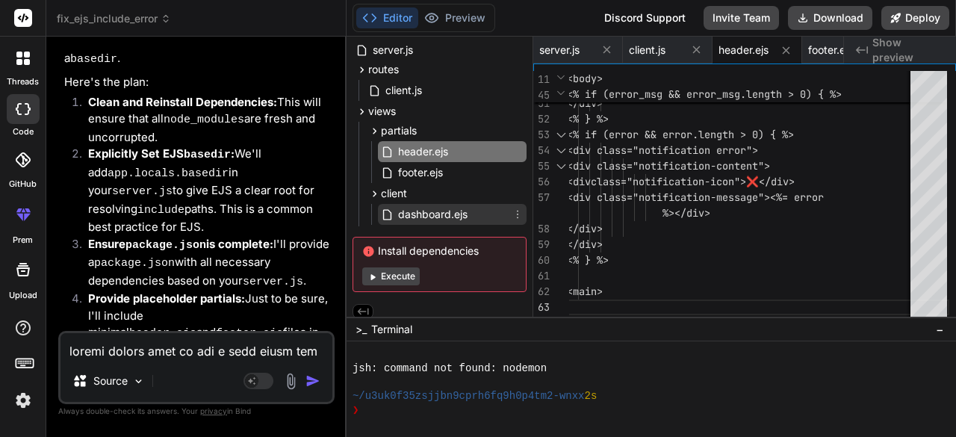
click at [430, 212] on span "dashboard.ejs" at bounding box center [432, 214] width 72 height 18
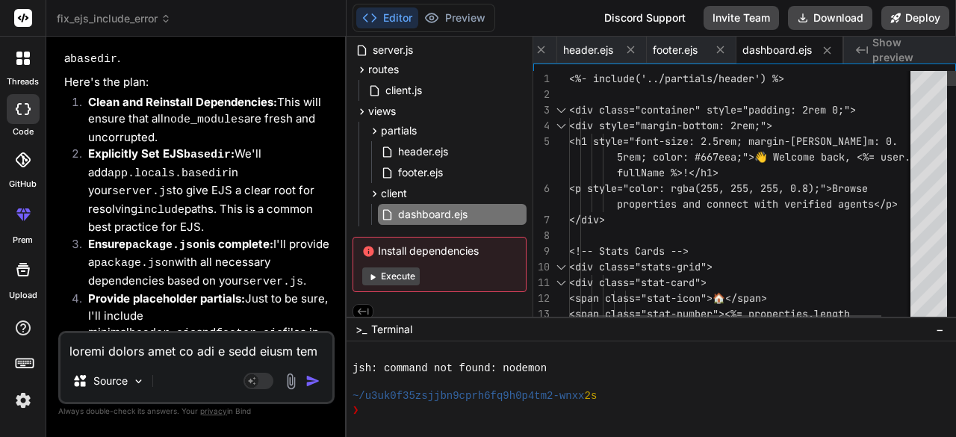
scroll to position [0, 0]
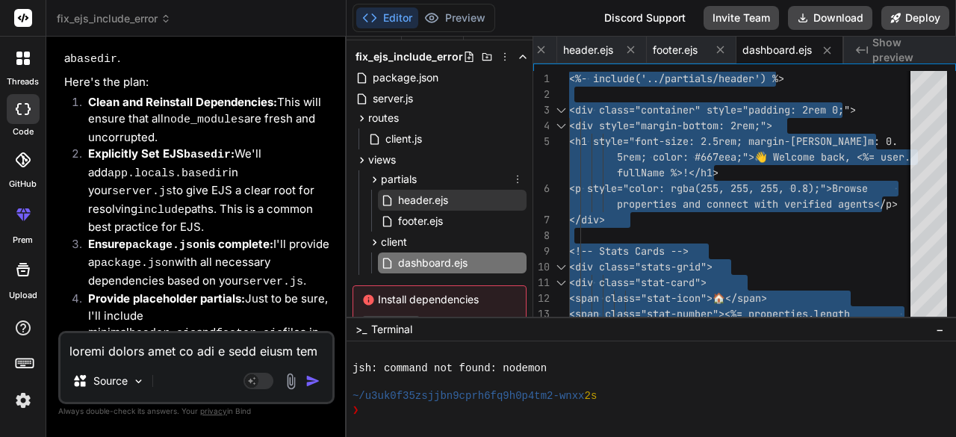
scroll to position [17, 0]
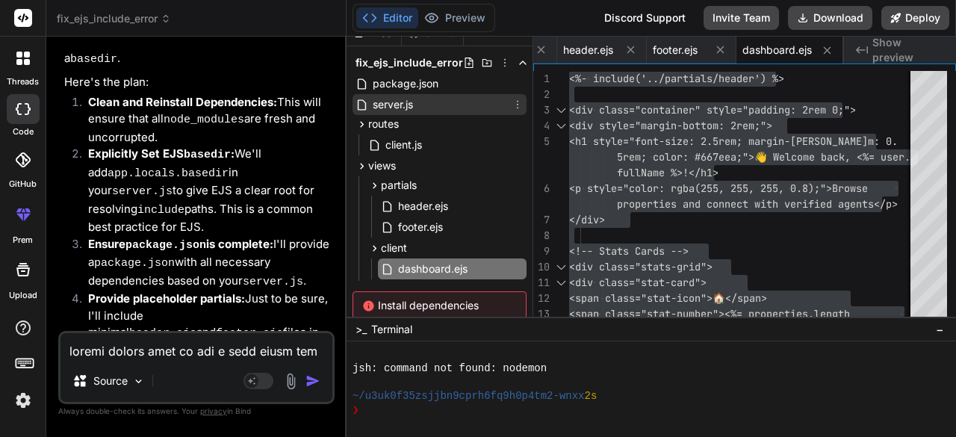
click at [403, 106] on span "server.js" at bounding box center [392, 105] width 43 height 18
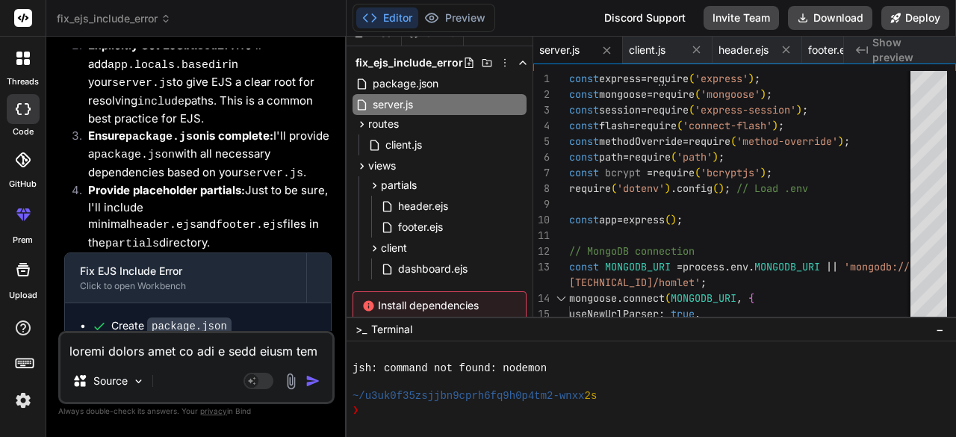
scroll to position [13427, 0]
drag, startPoint x: 96, startPoint y: 180, endPoint x: 288, endPoint y: 183, distance: 191.9
copy pre "rm -rf node_modules package-lock.json"
drag, startPoint x: 96, startPoint y: 238, endPoint x: 168, endPoint y: 239, distance: 72.4
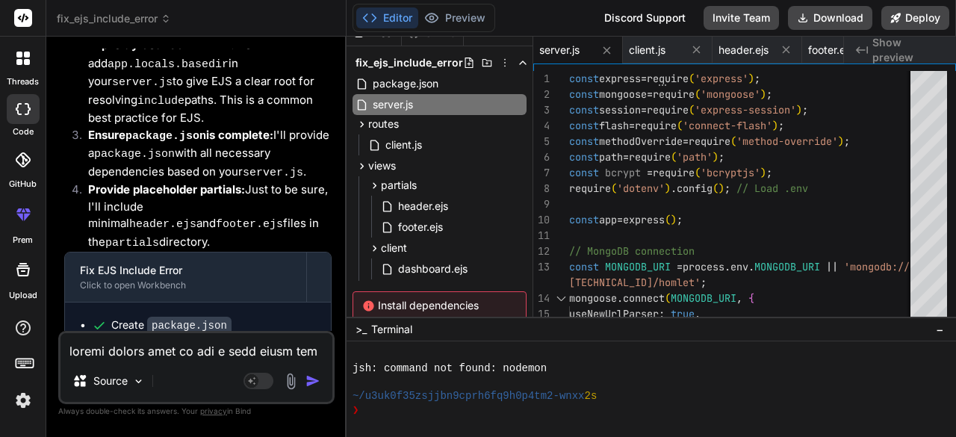
copy pre "npm install"
click at [186, 347] on textarea at bounding box center [196, 346] width 272 height 27
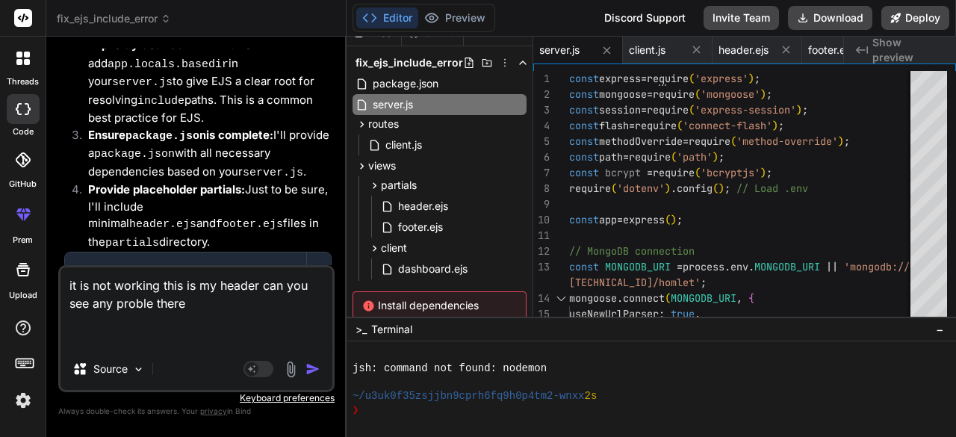
paste textarea "<!DOCTYPE html> <html lang="en"> <head> <meta charset="UTF-8"> <meta name="view…"
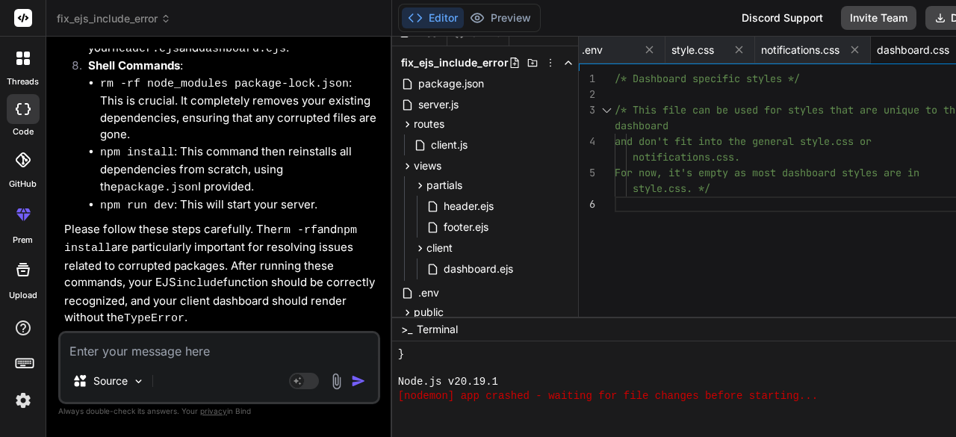
scroll to position [17844, 0]
click at [96, 343] on textarea at bounding box center [218, 346] width 317 height 27
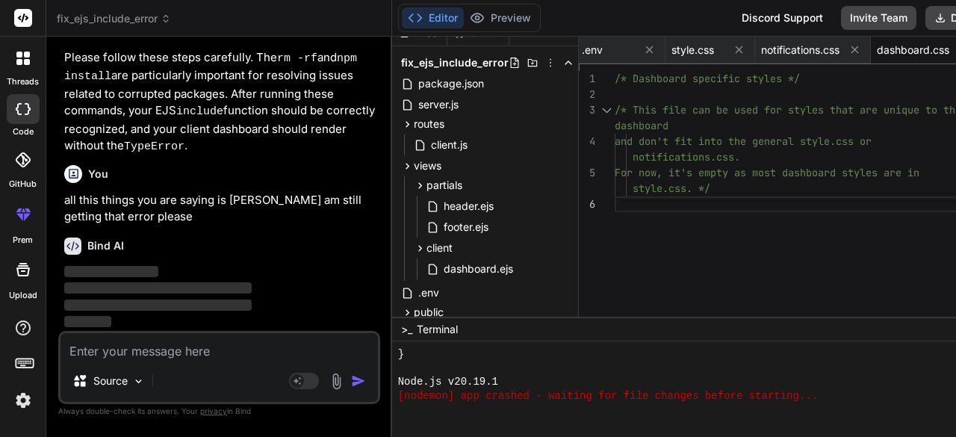
scroll to position [18016, 0]
click at [154, 349] on textarea at bounding box center [218, 346] width 317 height 27
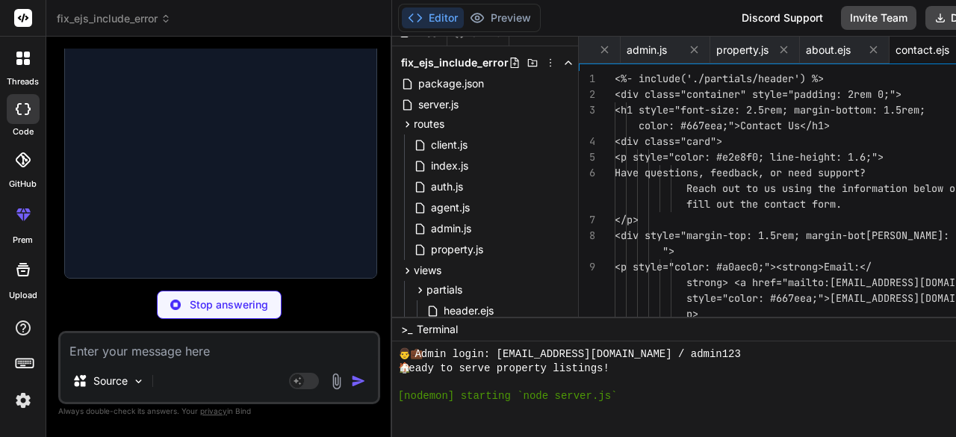
scroll to position [3303, 0]
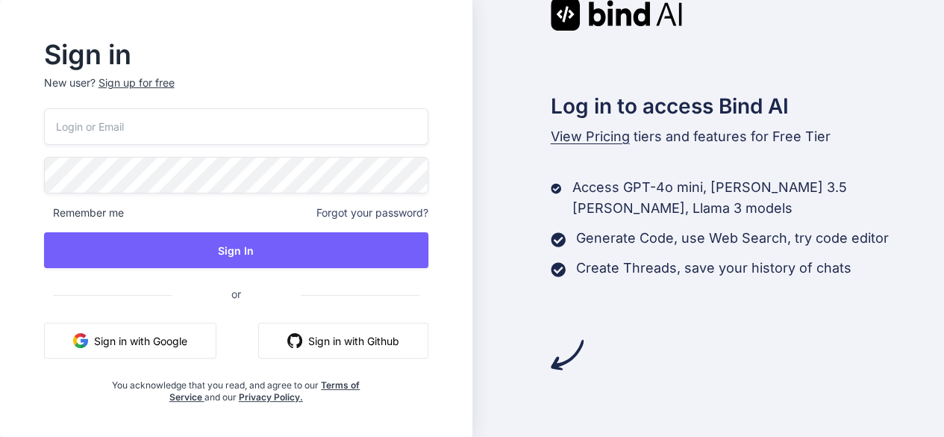
click at [146, 338] on button "Sign in with Google" at bounding box center [130, 341] width 172 height 36
